Goal: Information Seeking & Learning: Learn about a topic

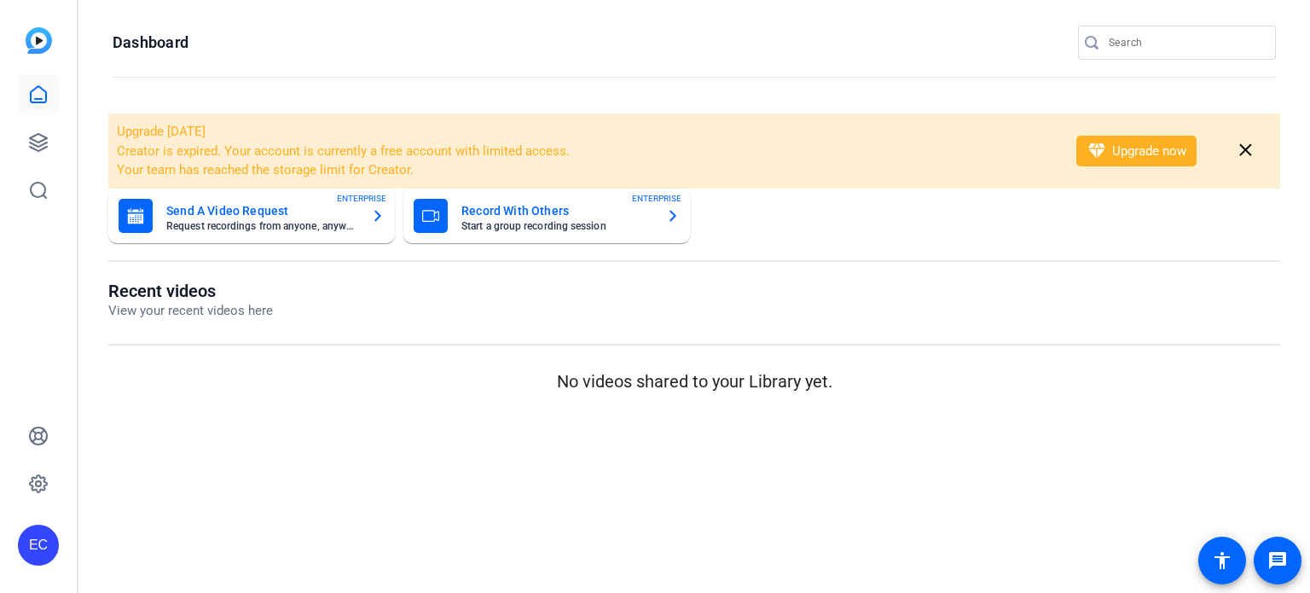
click at [1150, 46] on input "Search" at bounding box center [1186, 42] width 154 height 20
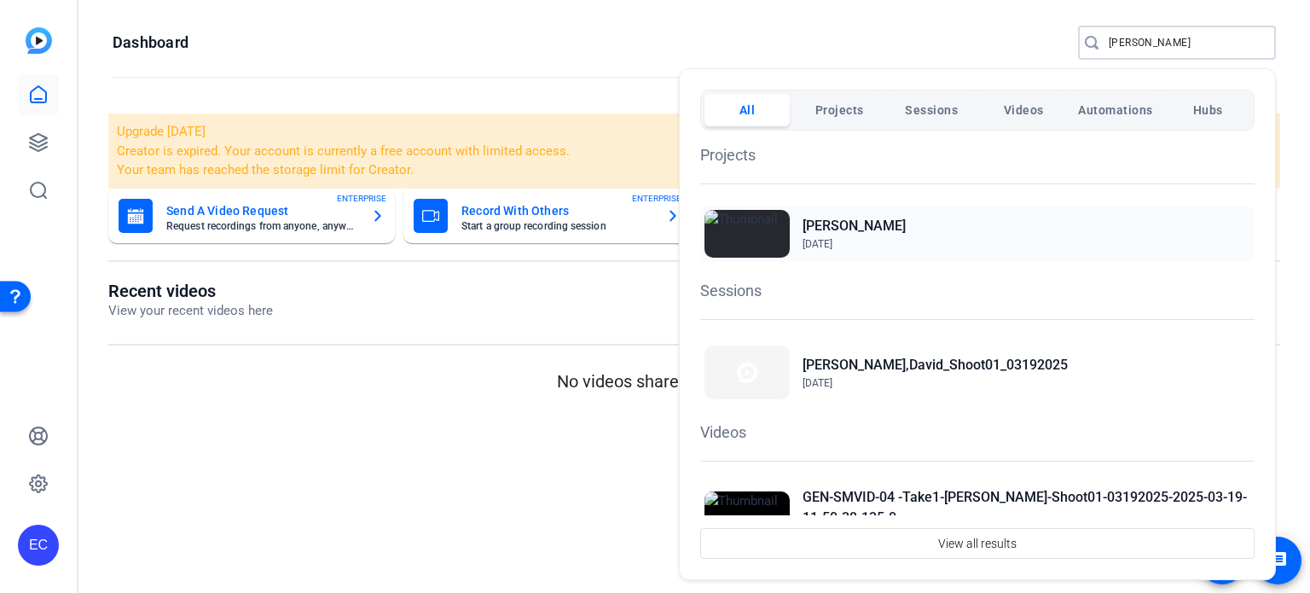
type input "[PERSON_NAME]"
click at [875, 216] on h2 "[PERSON_NAME]" at bounding box center [854, 226] width 103 height 20
click at [444, 497] on div at bounding box center [655, 296] width 1310 height 593
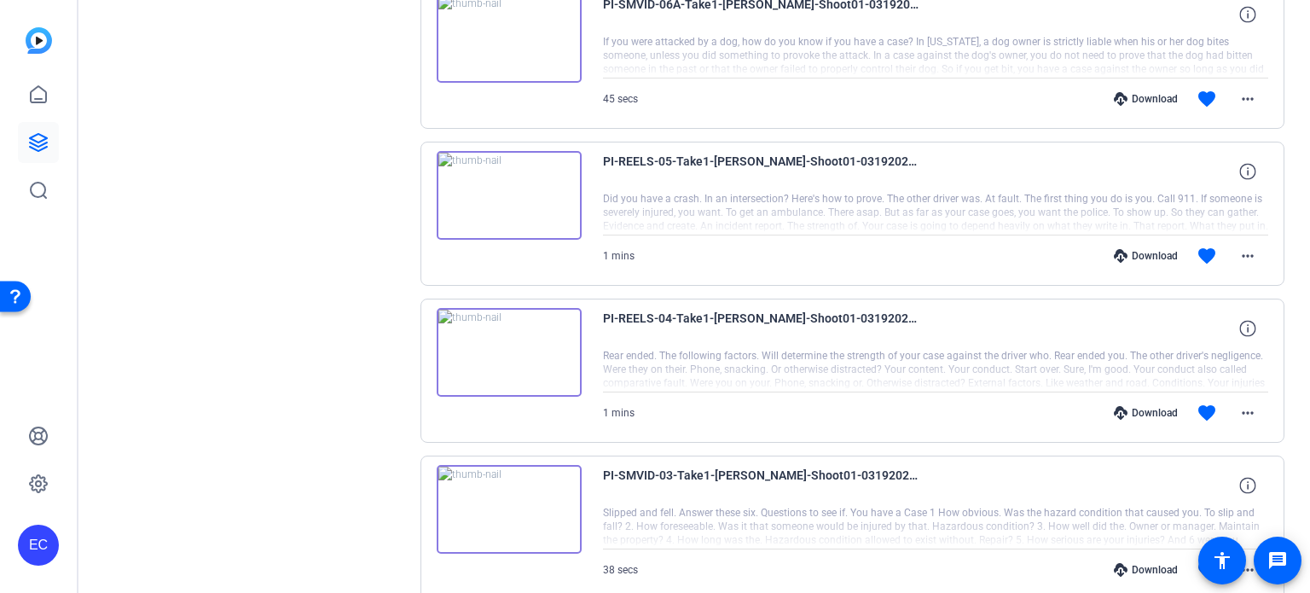
scroll to position [1288, 0]
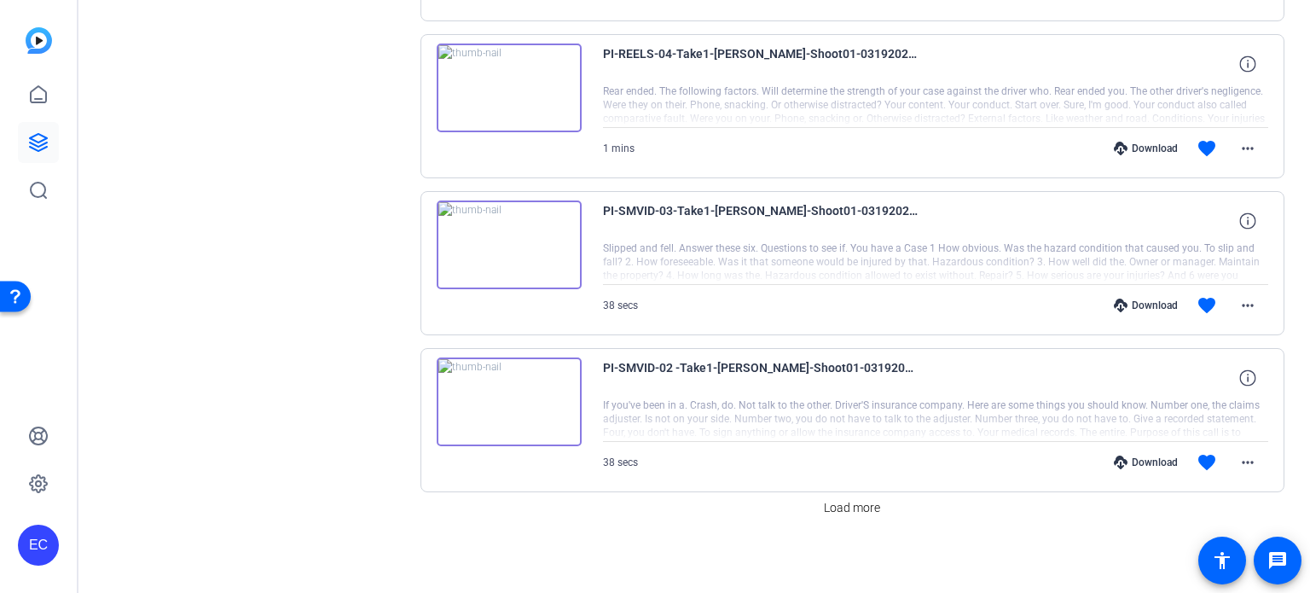
click at [851, 503] on span "Load more" at bounding box center [852, 508] width 56 height 18
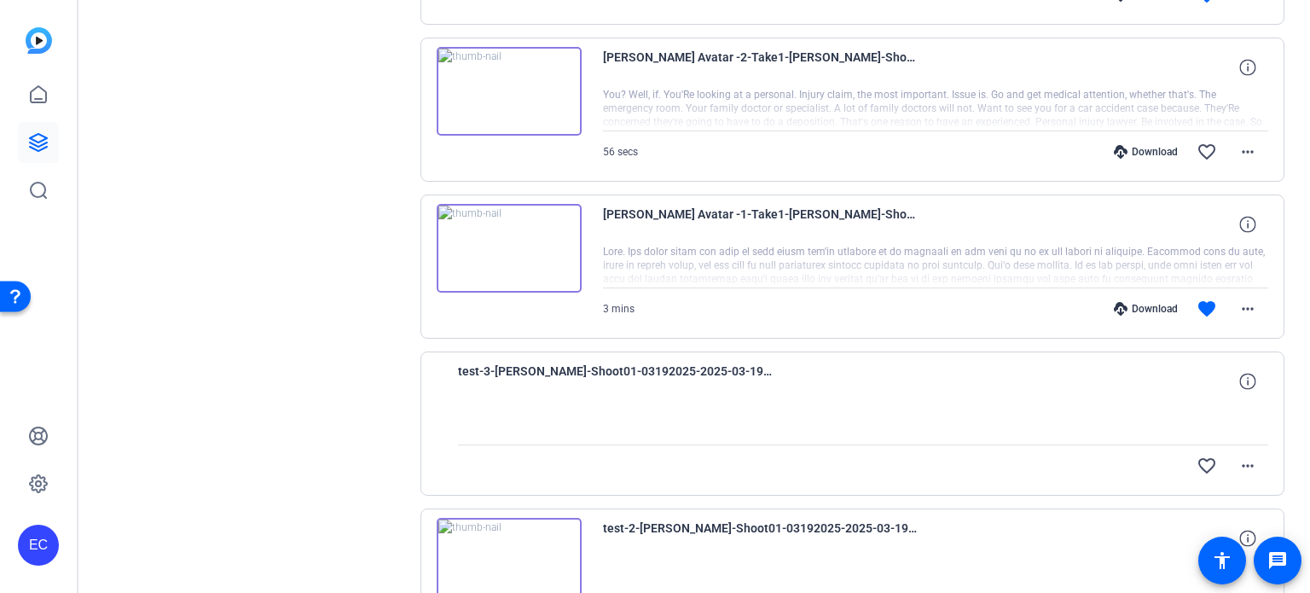
scroll to position [2509, 0]
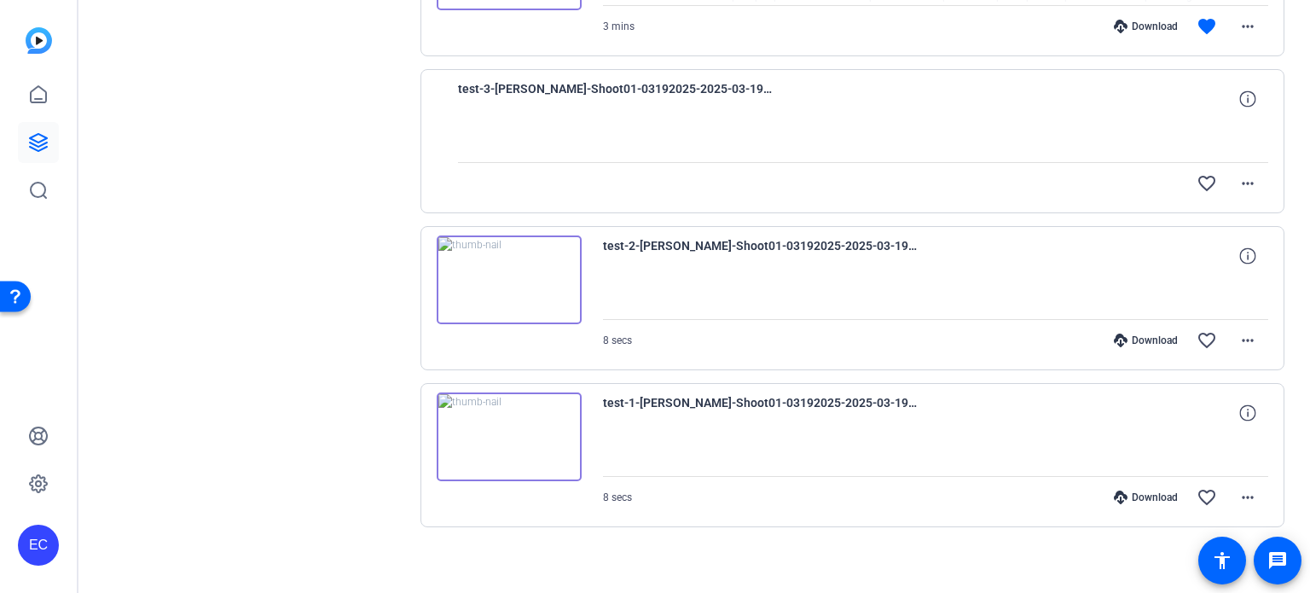
click at [497, 297] on img at bounding box center [509, 279] width 145 height 89
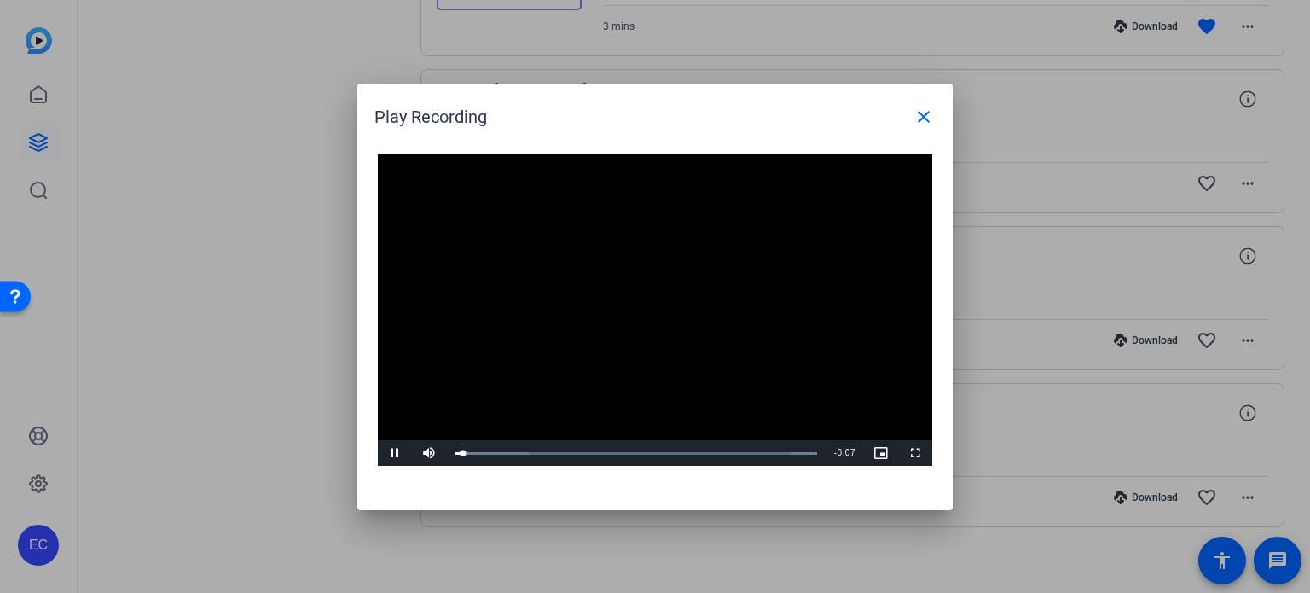
click at [641, 317] on video "Video Player" at bounding box center [655, 310] width 555 height 312
click at [924, 115] on mat-icon "close" at bounding box center [924, 117] width 20 height 20
